Goal: Find contact information: Find contact information

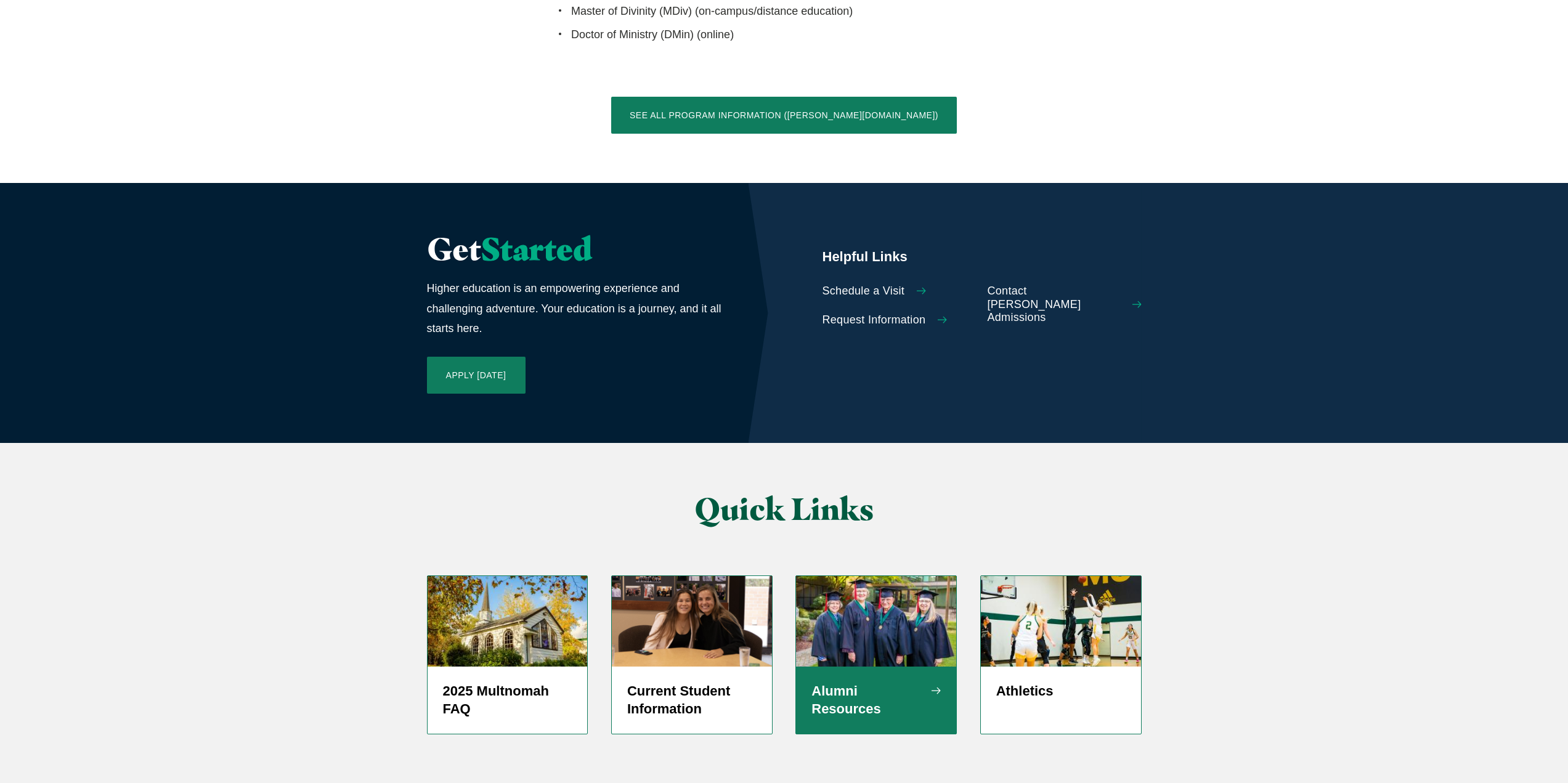
scroll to position [2706, 0]
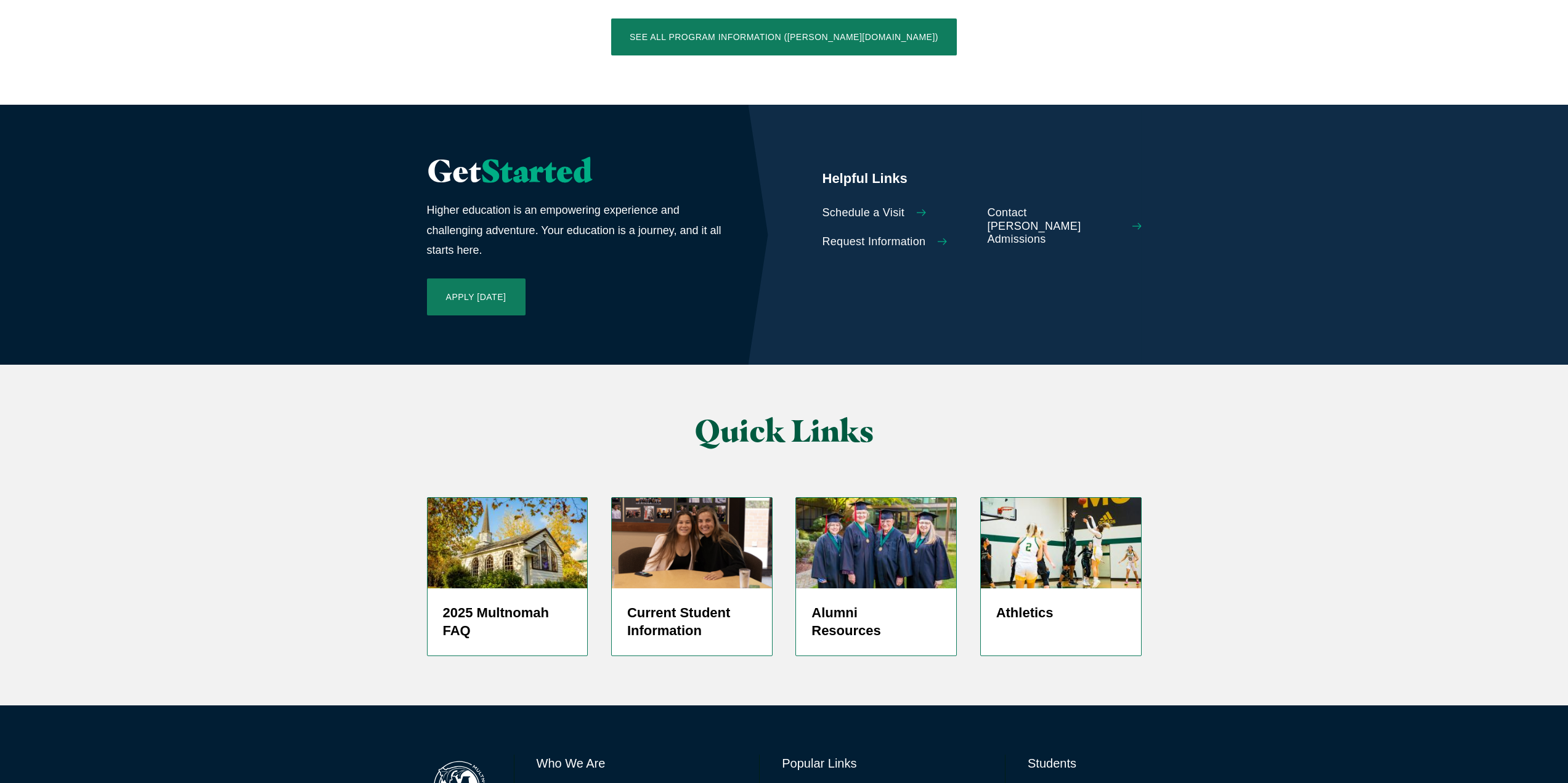
click at [811, 782] on link "Directory" at bounding box center [802, 793] width 40 height 18
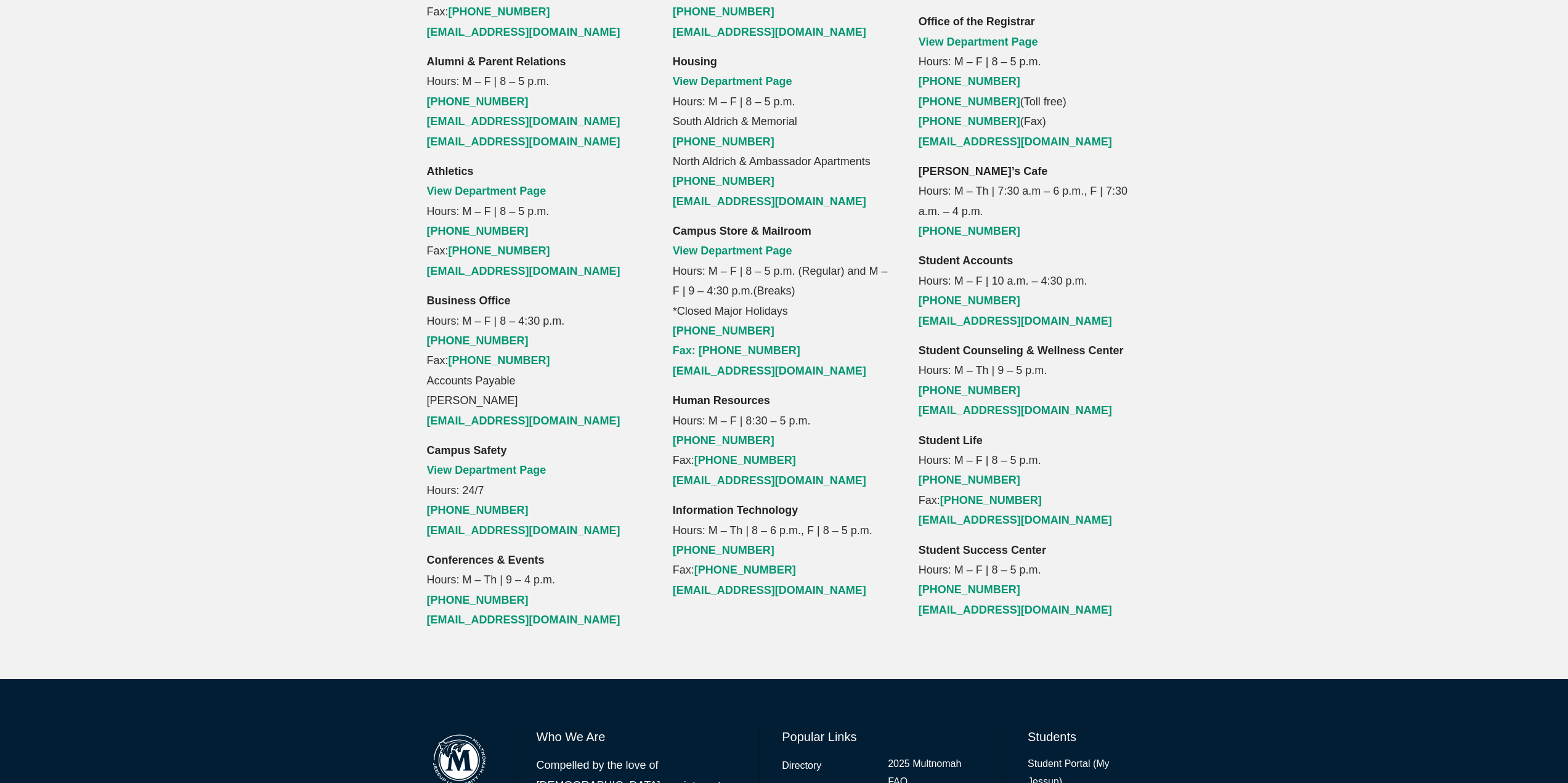
scroll to position [1136, 0]
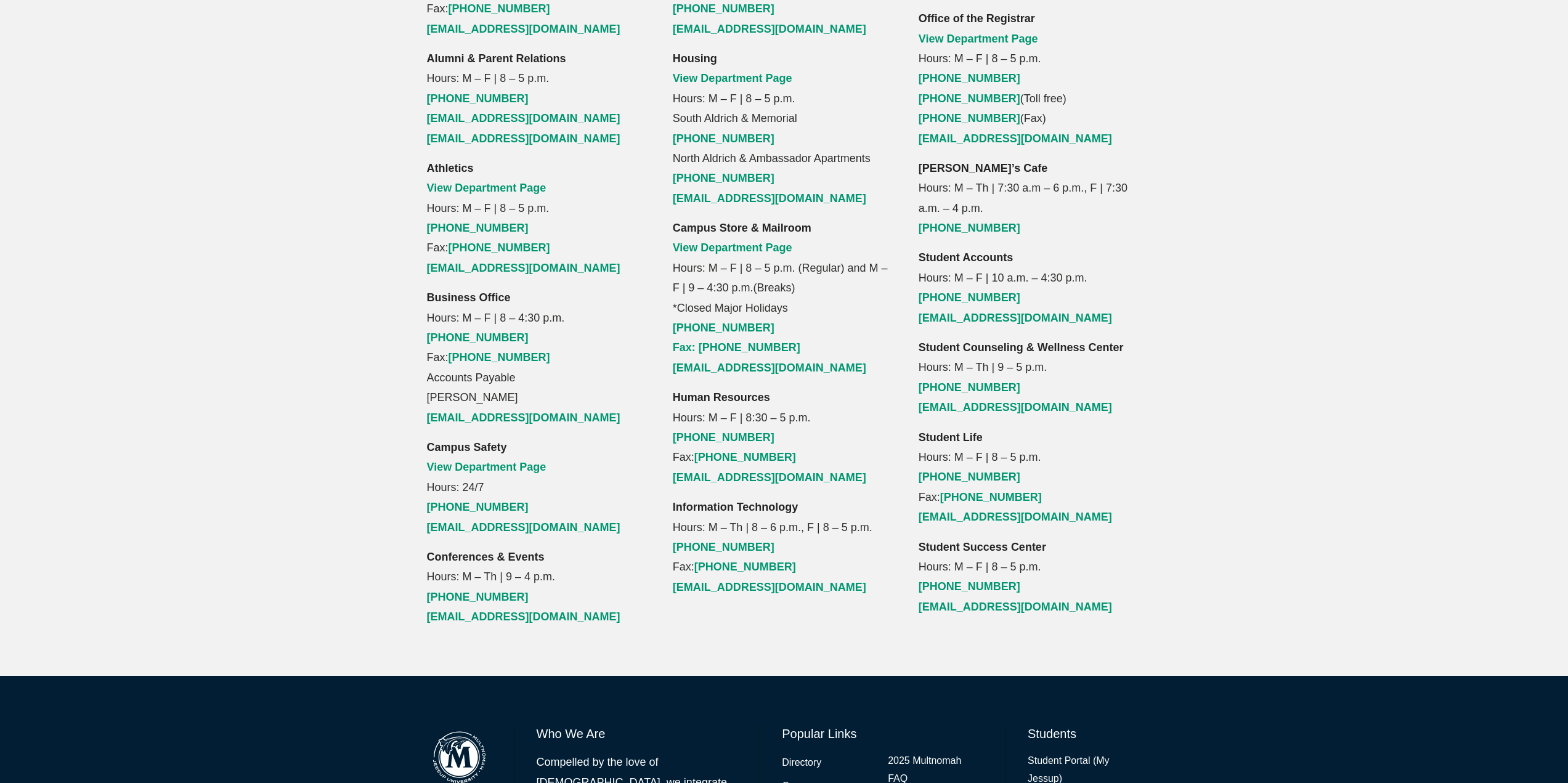
click at [708, 501] on strong "Information Technology" at bounding box center [736, 506] width 126 height 12
click at [825, 497] on p "Information Technology Hours: M – Th | 8 – 6 p.m., F | 8 – 5 p.m. (503) 251-655…" at bounding box center [785, 547] width 223 height 100
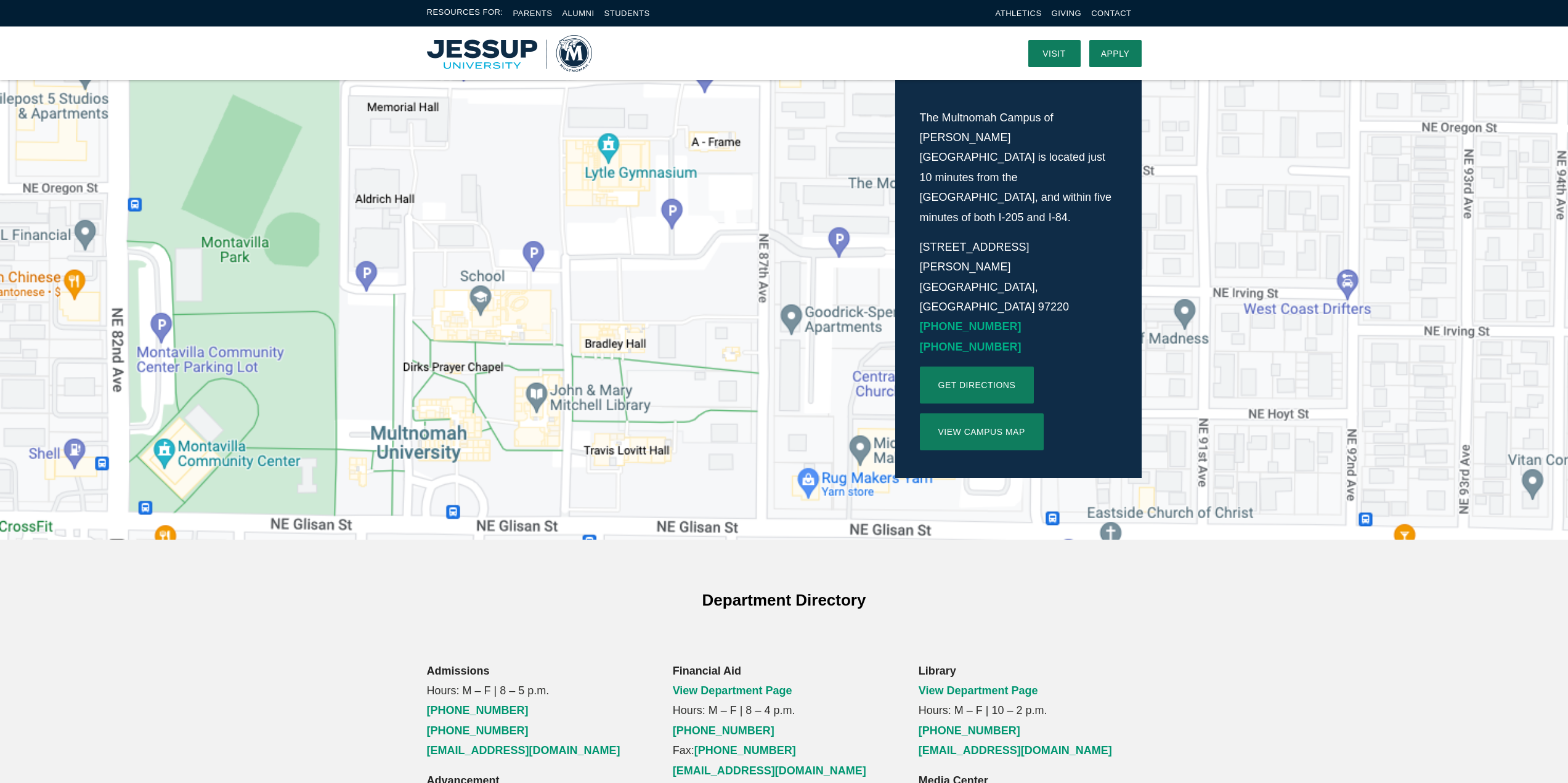
scroll to position [0, 0]
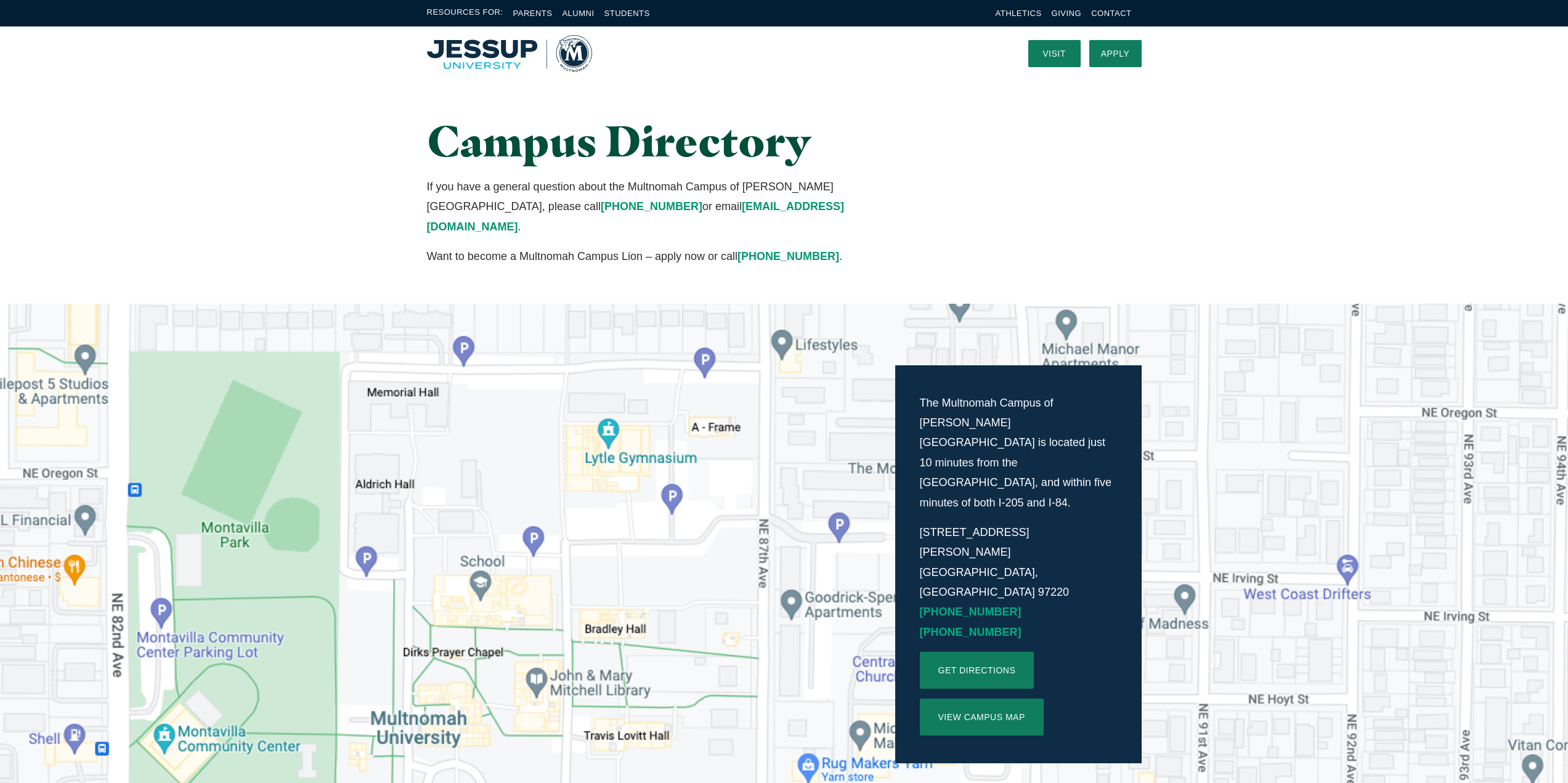
click at [486, 63] on img "Home" at bounding box center [510, 54] width 165 height 37
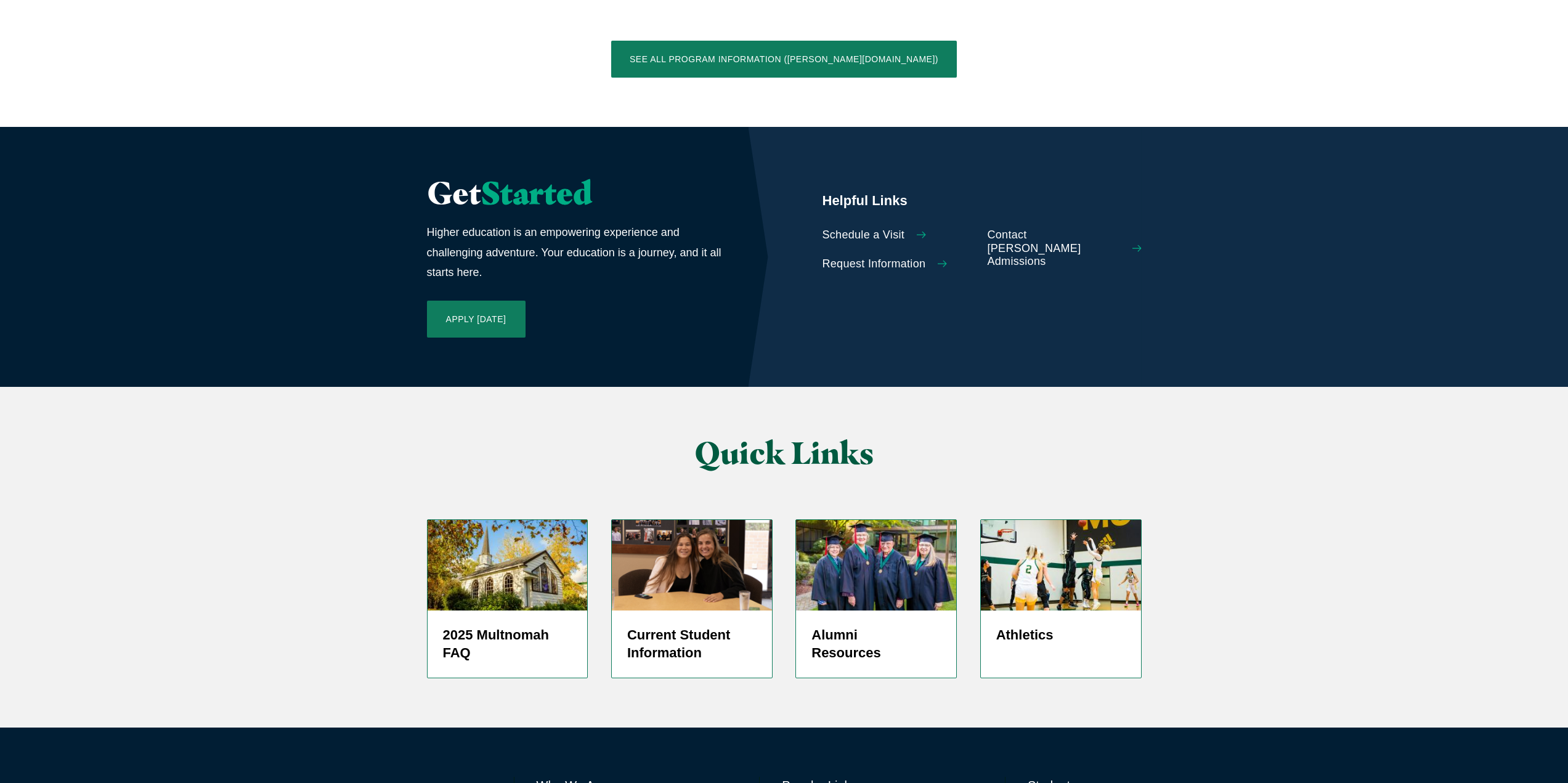
scroll to position [2706, 0]
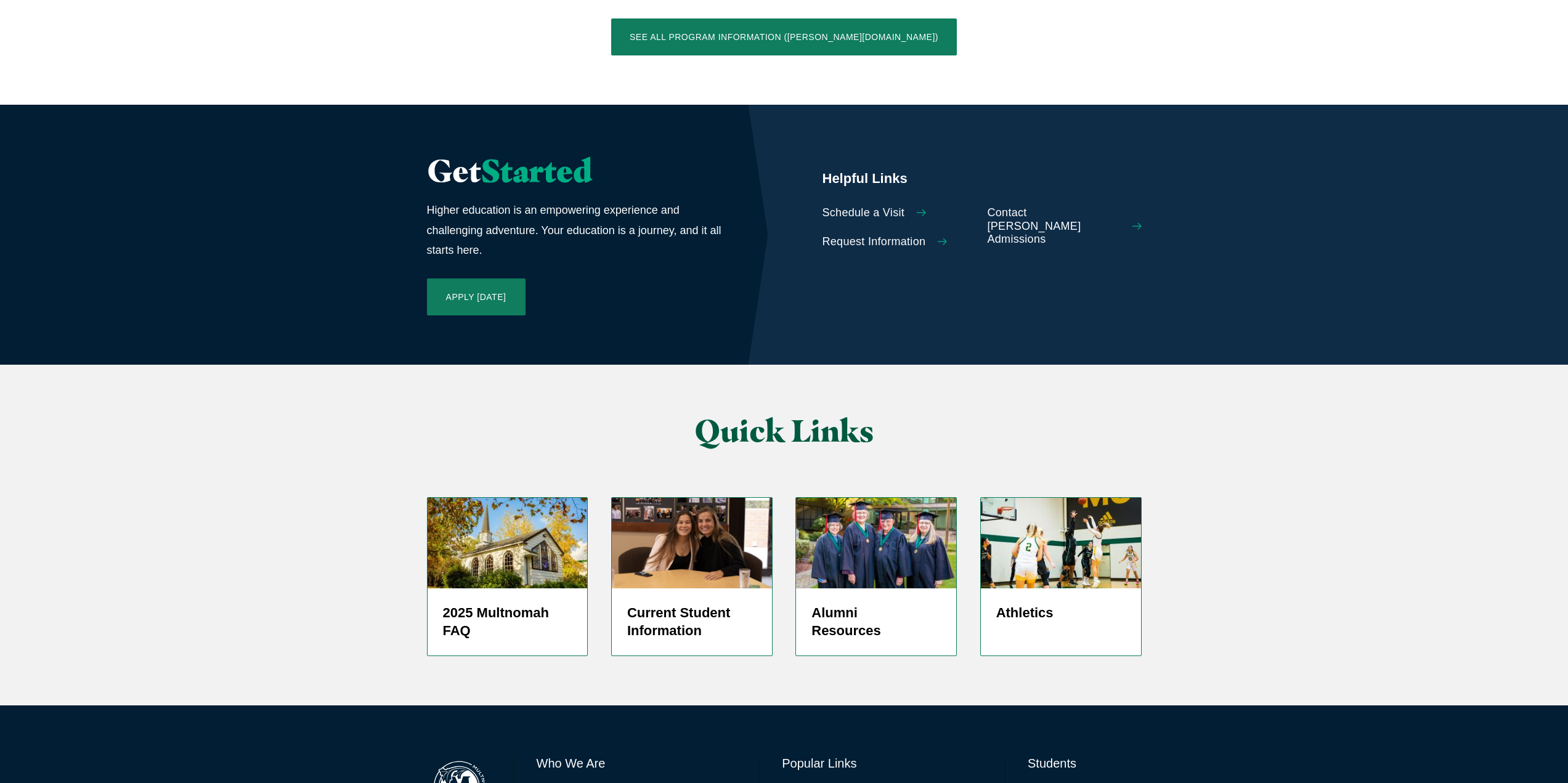
click at [804, 782] on link "Directory" at bounding box center [802, 793] width 40 height 18
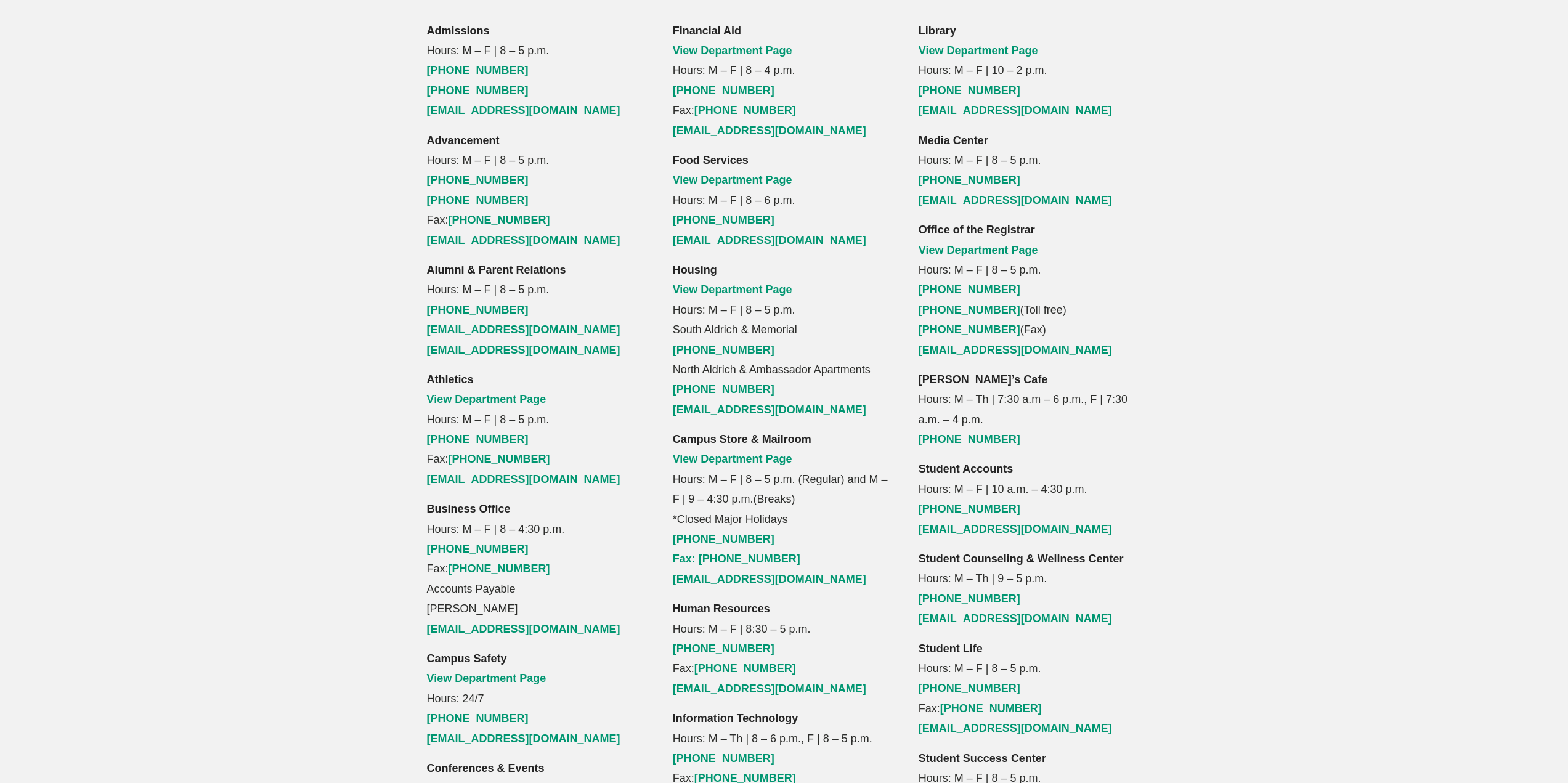
scroll to position [928, 0]
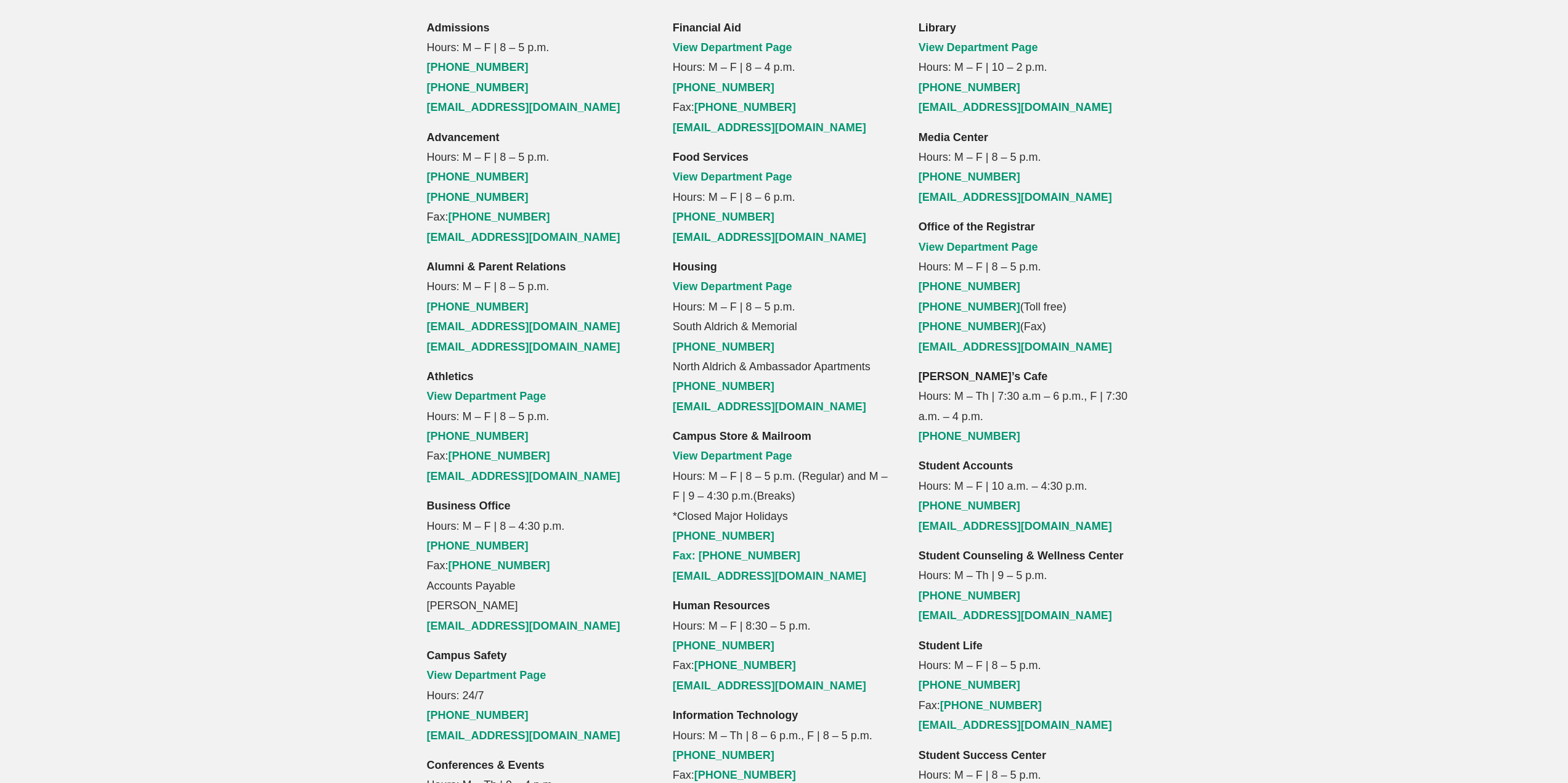
click at [718, 709] on strong "Information Technology" at bounding box center [736, 714] width 126 height 12
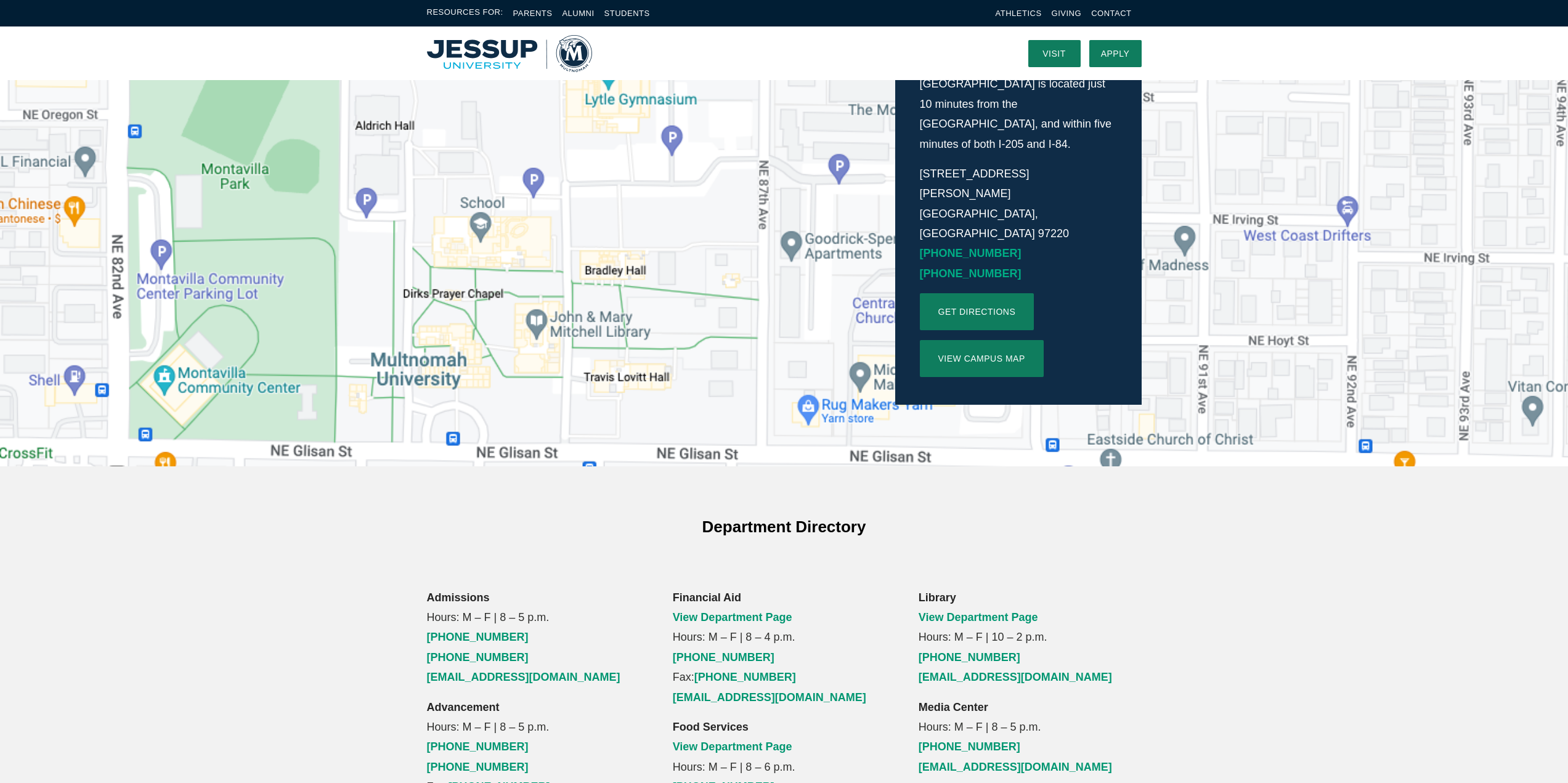
scroll to position [0, 0]
